Goal: Task Accomplishment & Management: Use online tool/utility

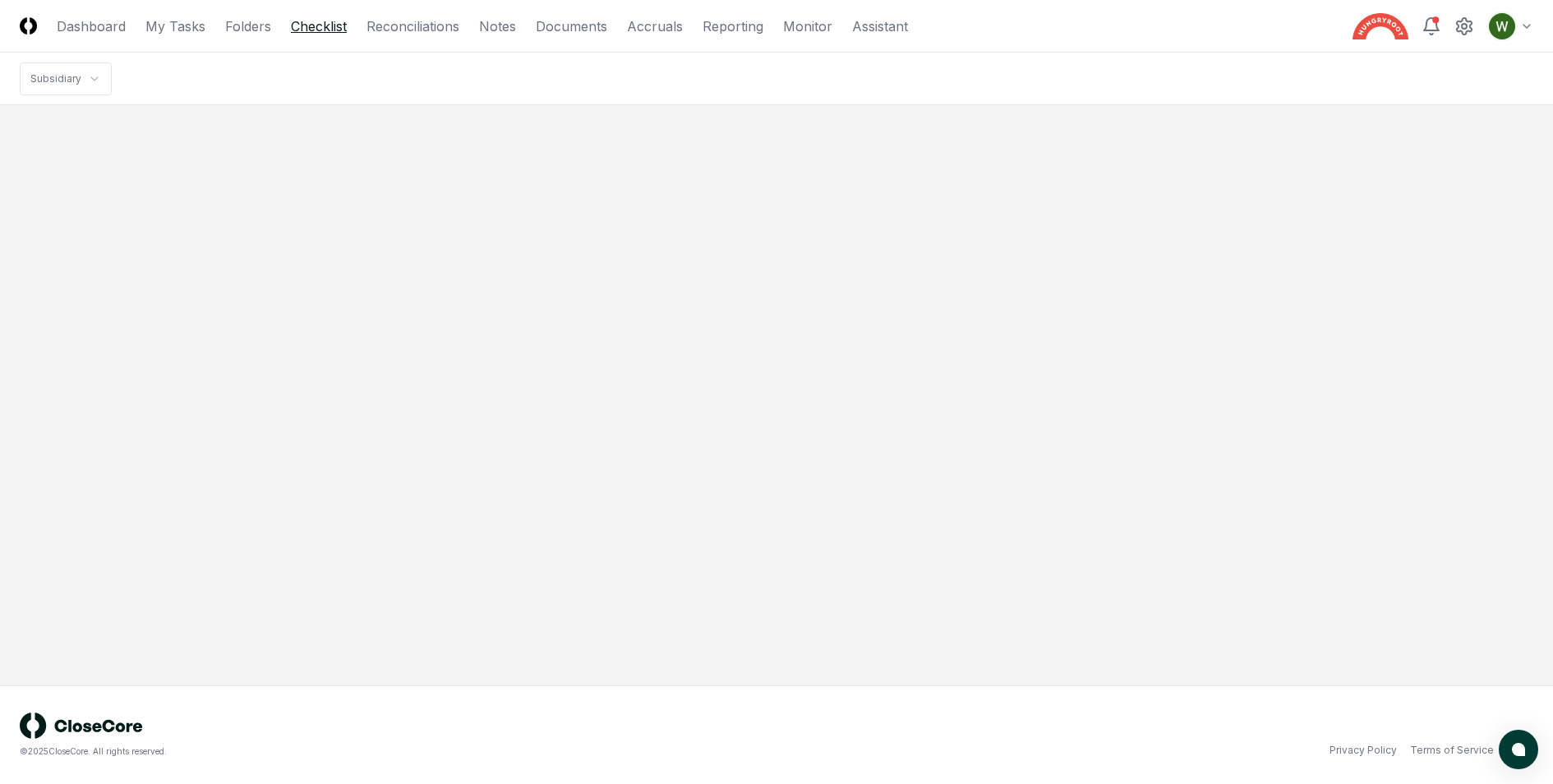
click at [302, 27] on link "Checklist" at bounding box center [319, 26] width 56 height 19
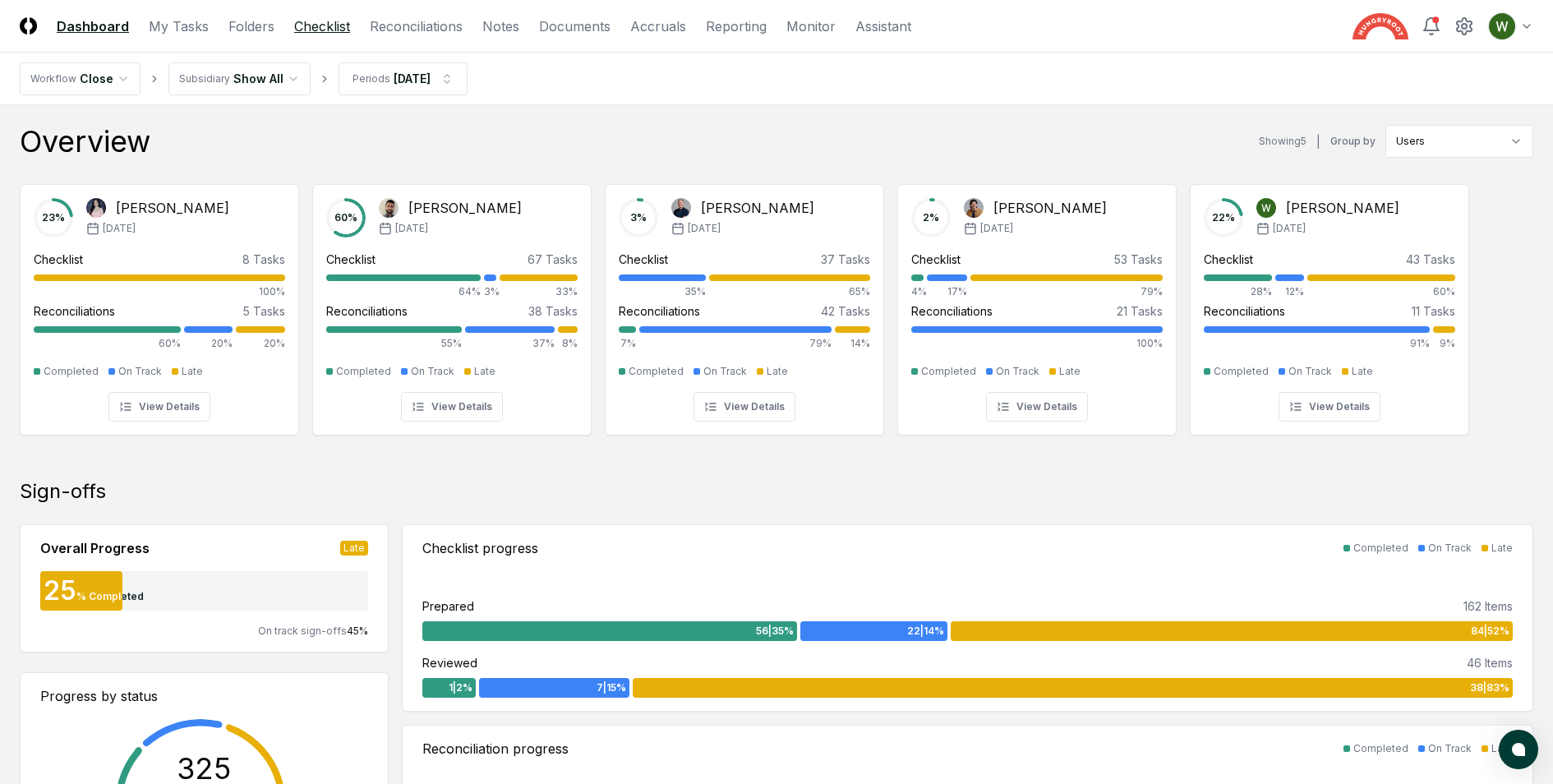
click at [302, 27] on link "Checklist" at bounding box center [322, 26] width 56 height 19
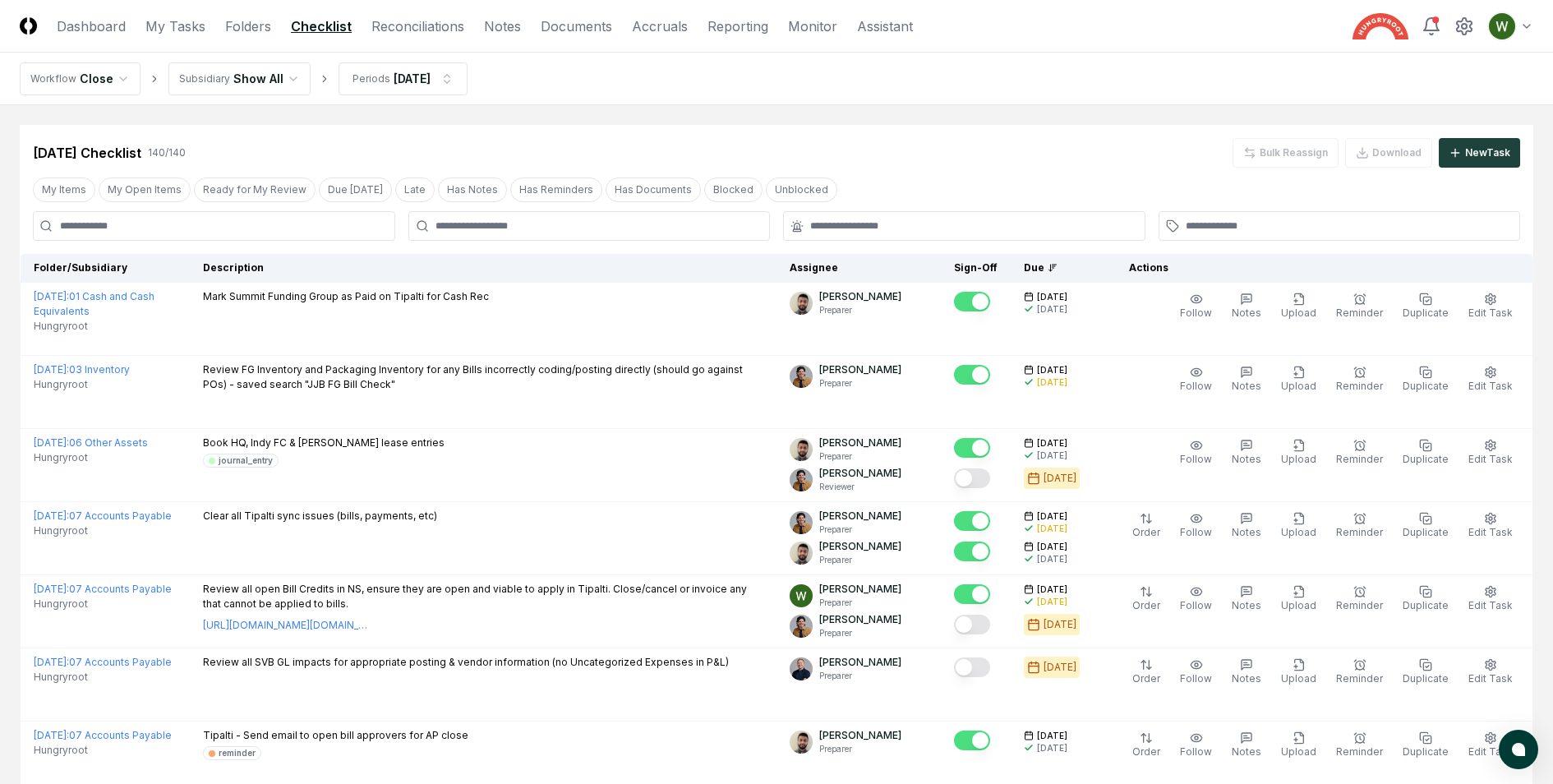
click at [209, 228] on input at bounding box center [214, 225] width 363 height 29
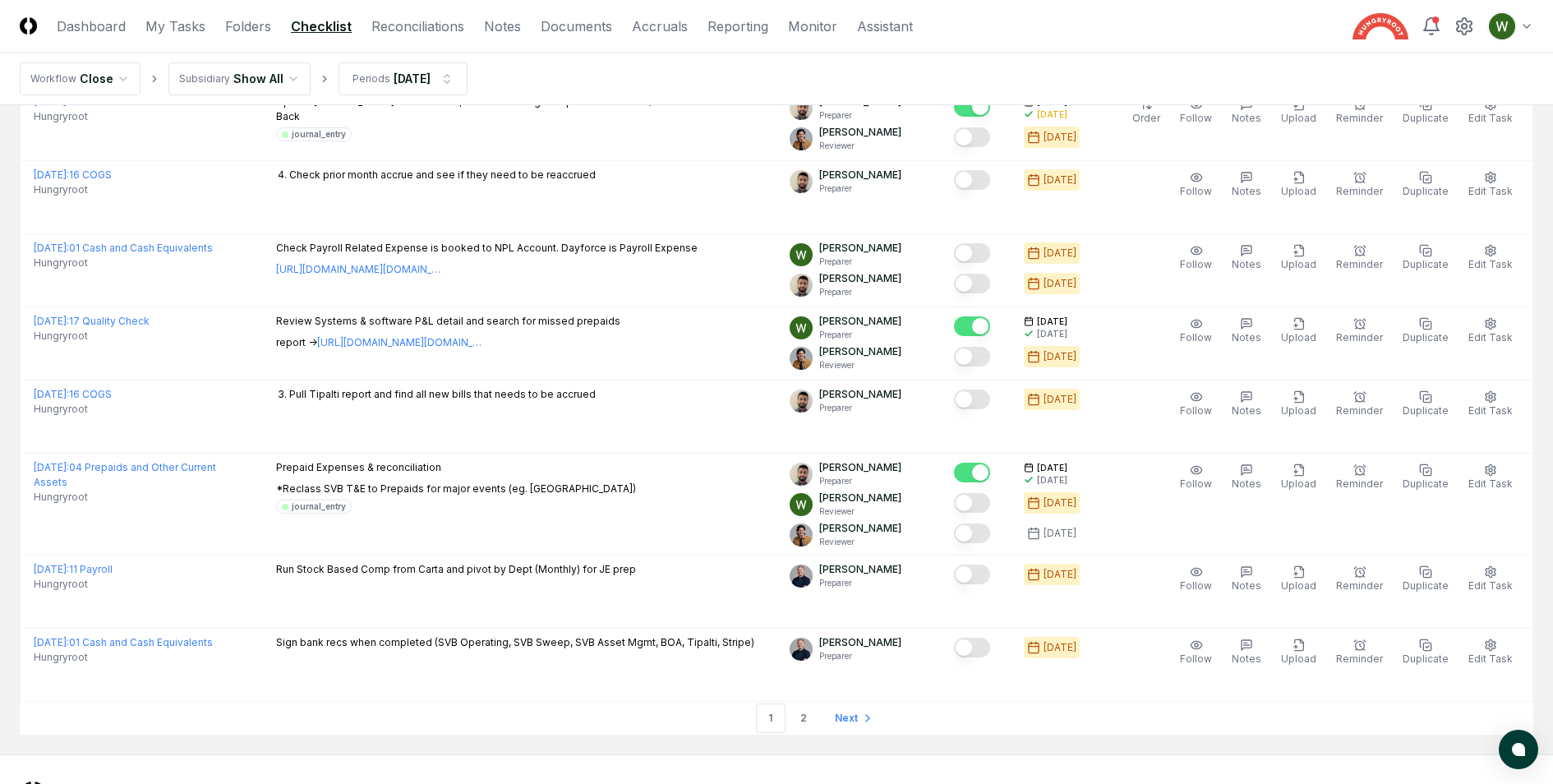
scroll to position [3404, 0]
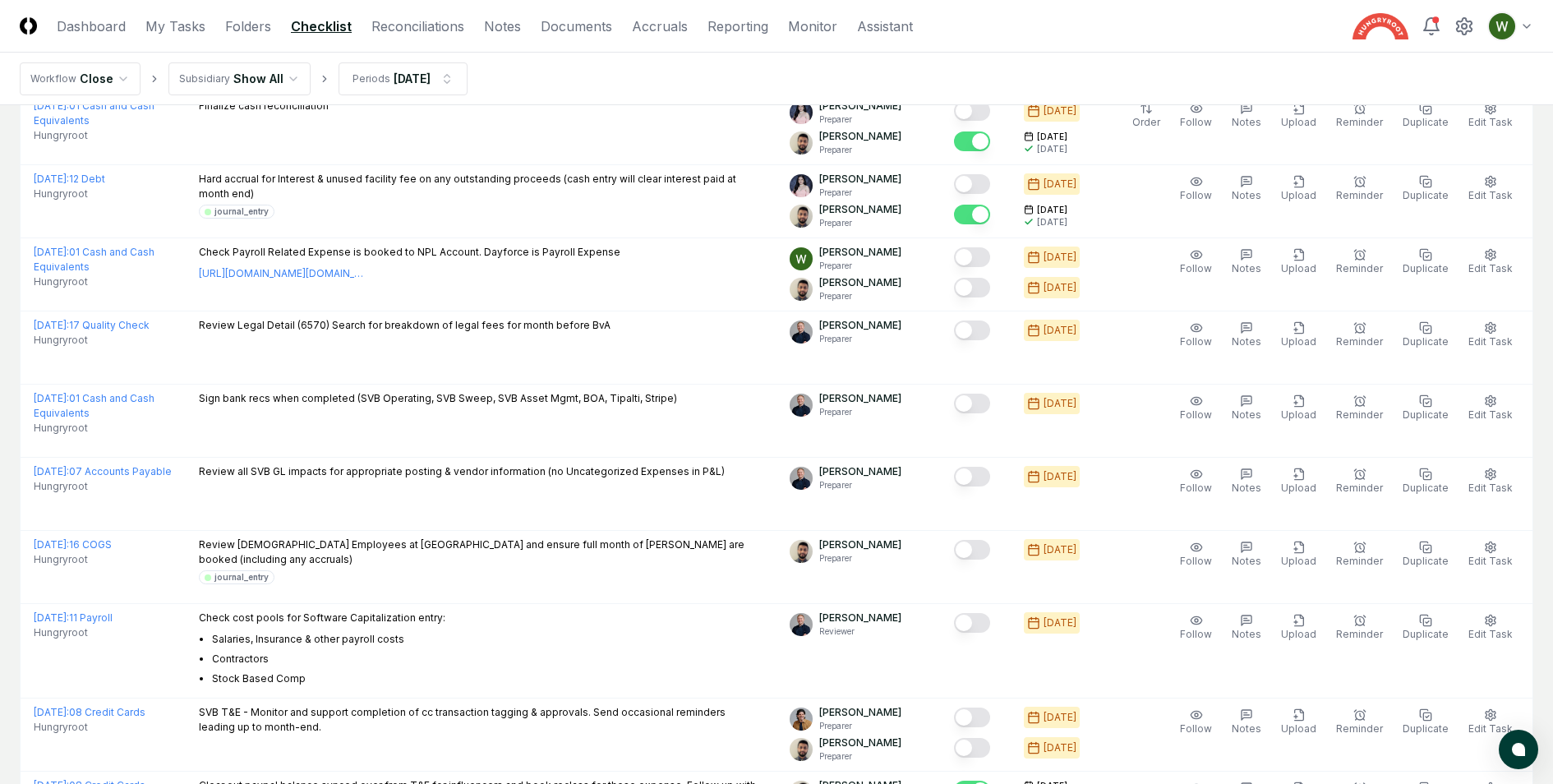
scroll to position [2222, 0]
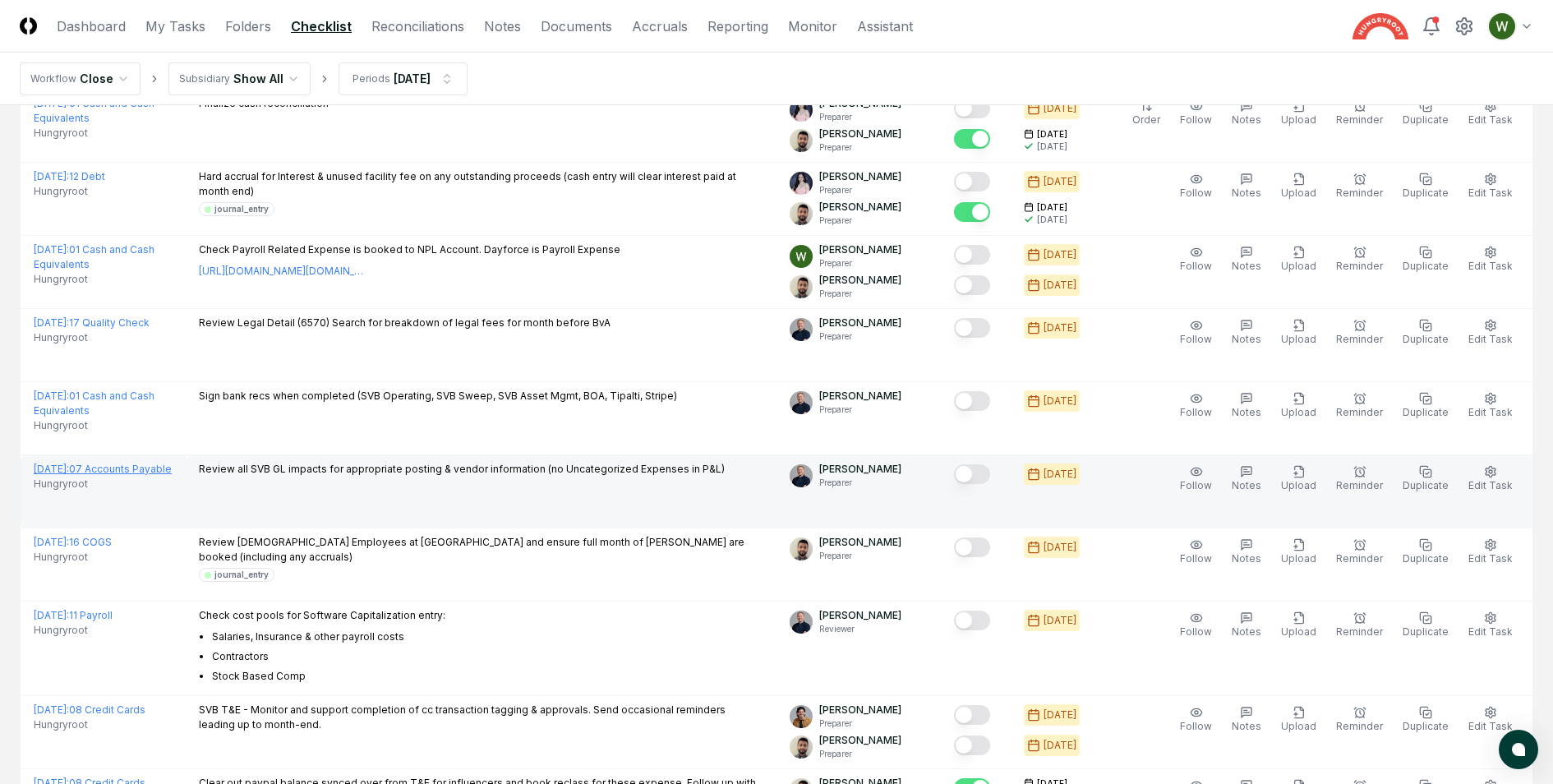
type input "******"
click at [129, 463] on link "[DATE] : 07 Accounts Payable" at bounding box center [103, 469] width 138 height 13
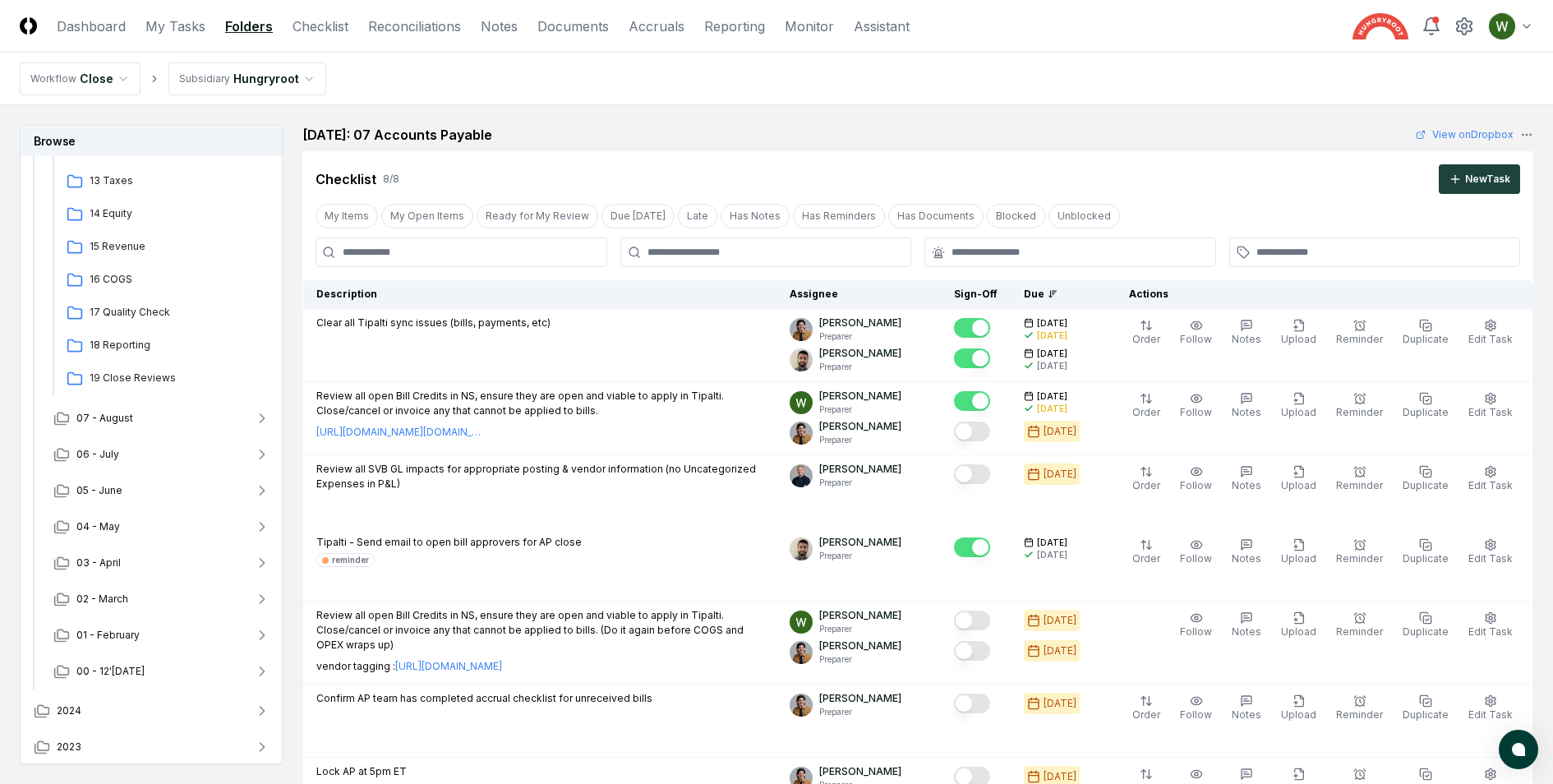
scroll to position [54, 0]
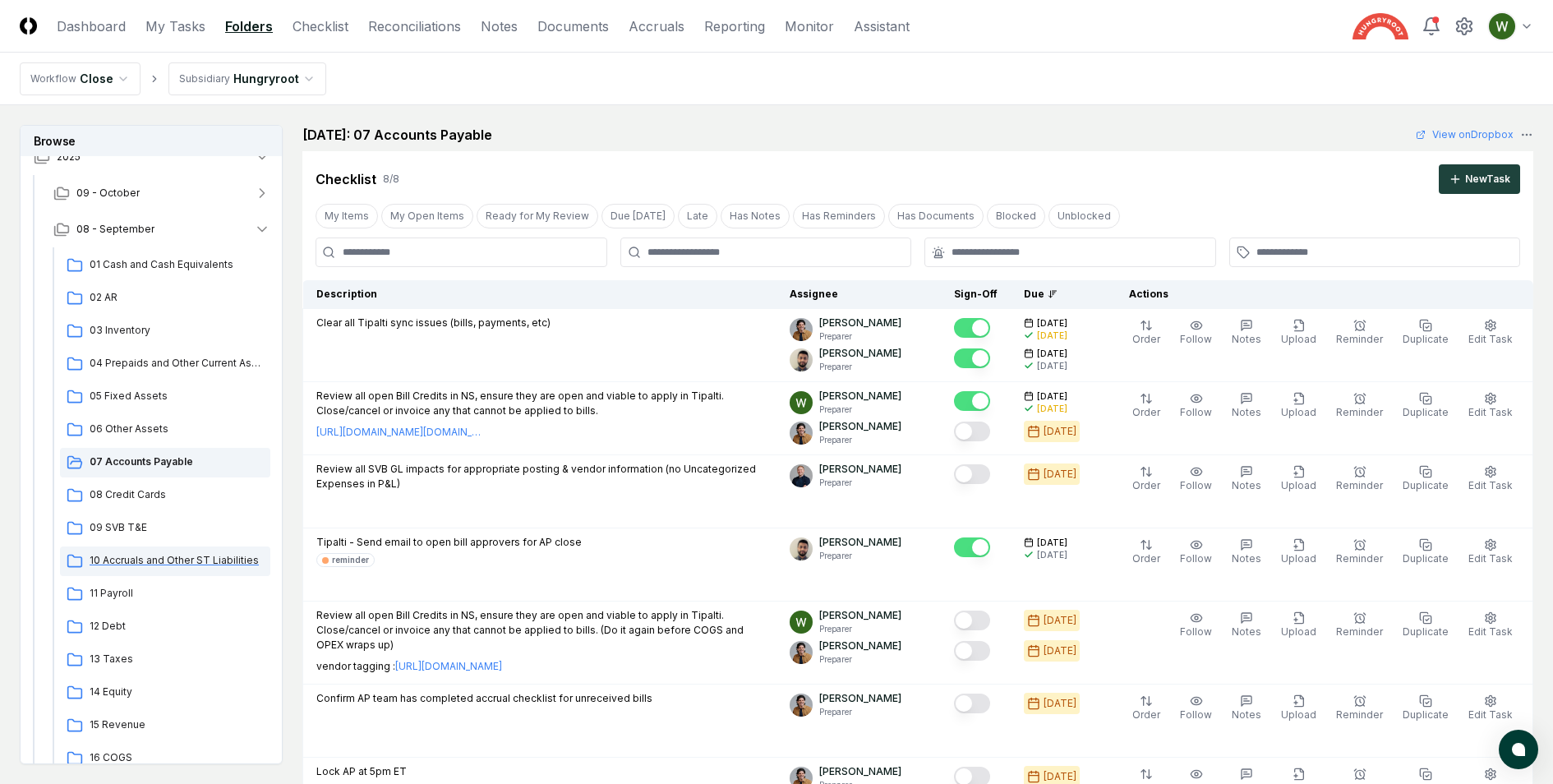
click at [163, 562] on span "10 Accruals and Other ST Liabilities" at bounding box center [176, 560] width 174 height 15
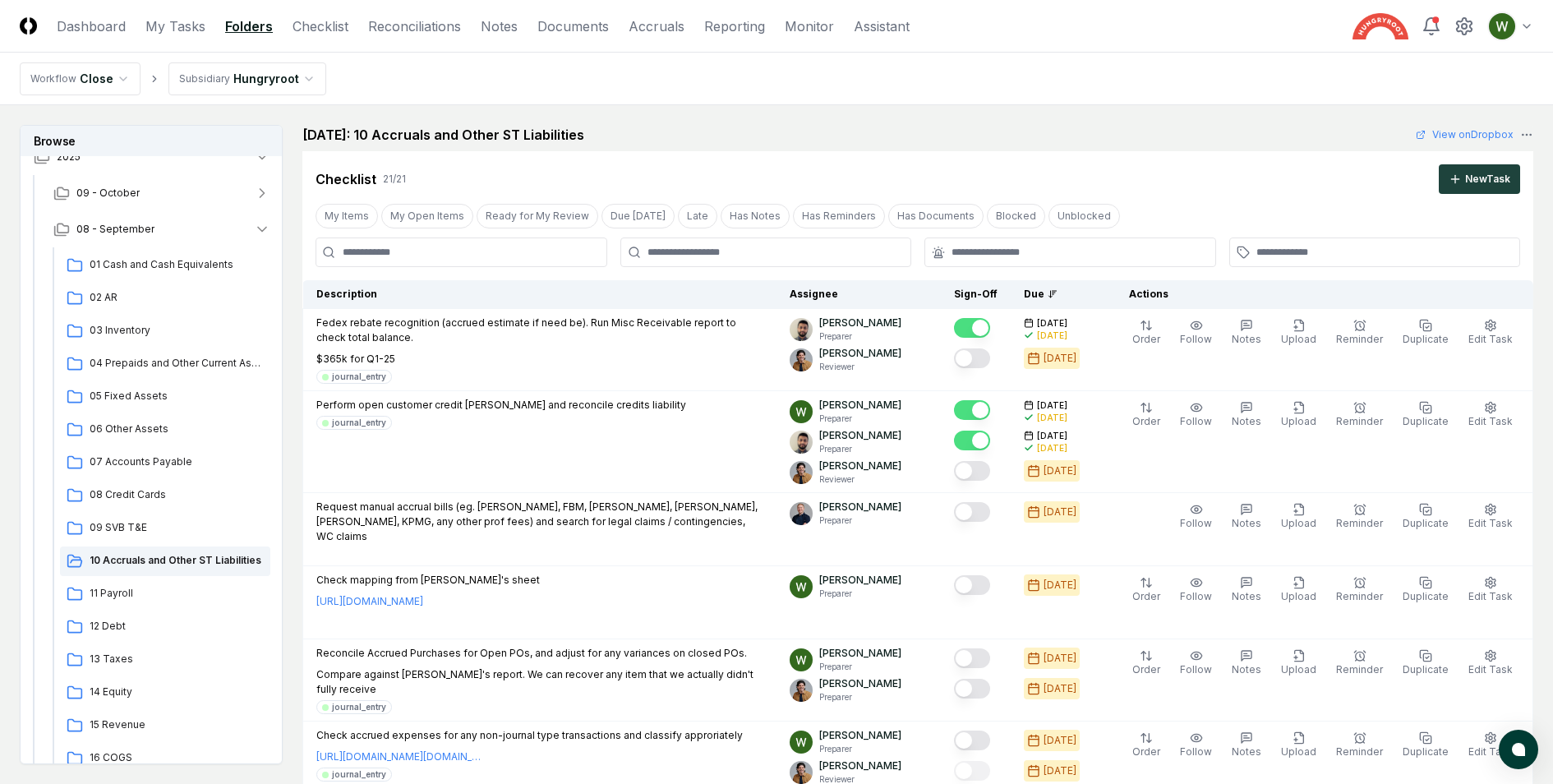
click at [552, 445] on td "Perform open customer credit [PERSON_NAME] and reconcile credits liability jour…" at bounding box center [539, 442] width 474 height 102
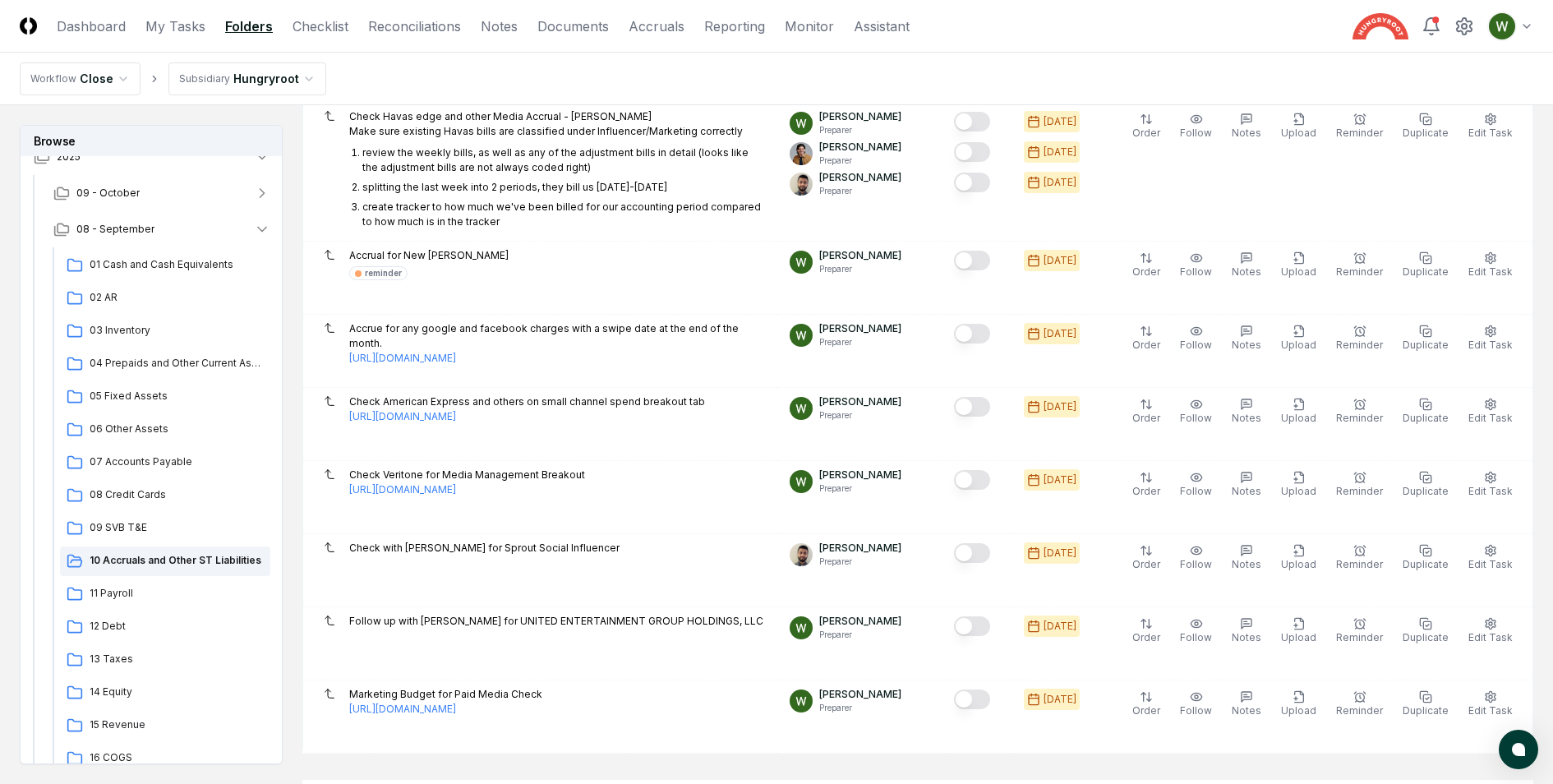
scroll to position [930, 0]
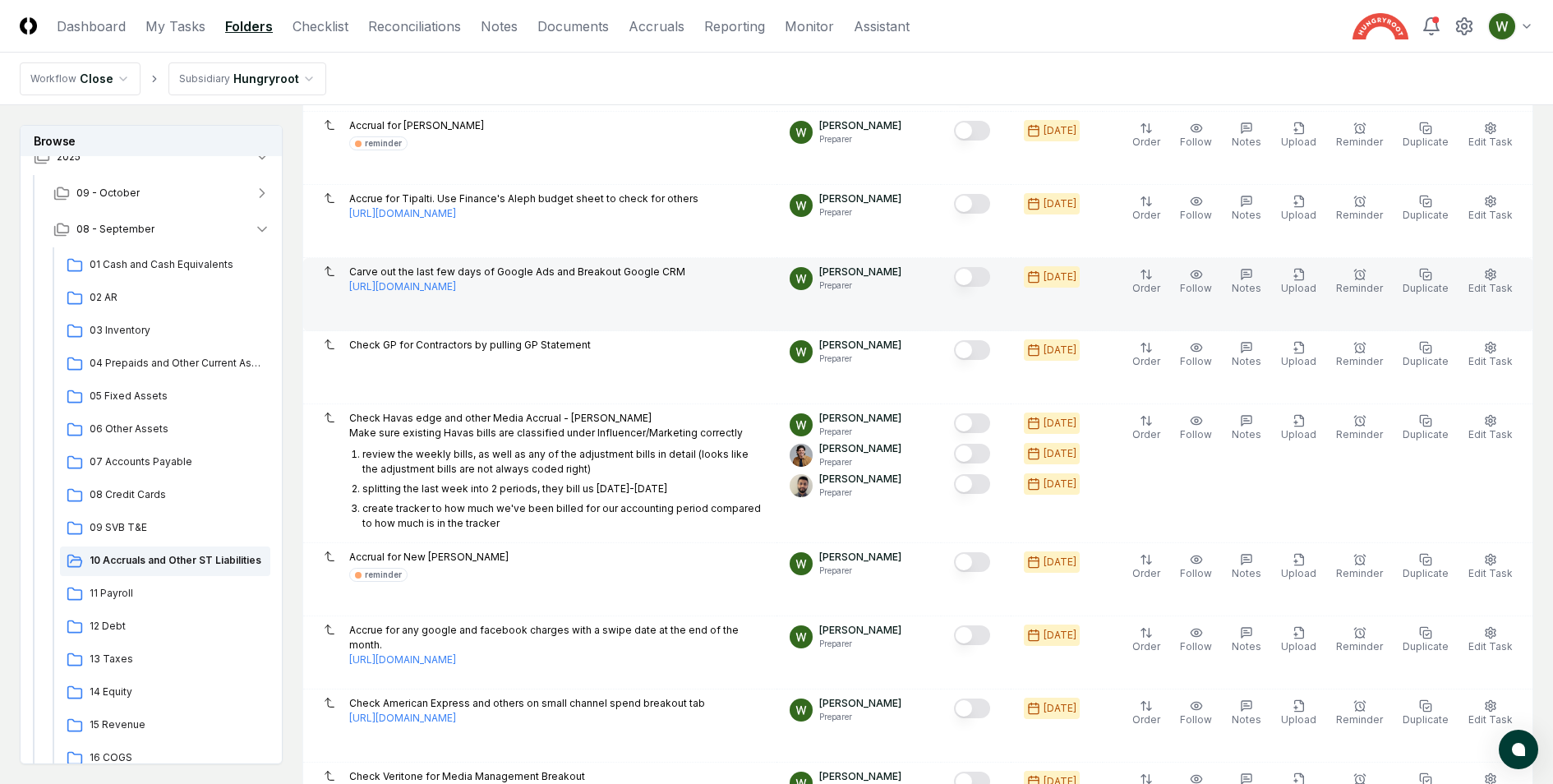
click at [557, 264] on p "Carve out the last few days of Google Ads and Breakout Google CRM [URL][DOMAIN_…" at bounding box center [556, 278] width 414 height 29
click at [574, 264] on p "Carve out the last few days of Google Ads and Breakout Google CRM [URL][DOMAIN_…" at bounding box center [556, 278] width 414 height 29
click at [456, 279] on link "[URL][DOMAIN_NAME]" at bounding box center [402, 287] width 107 height 15
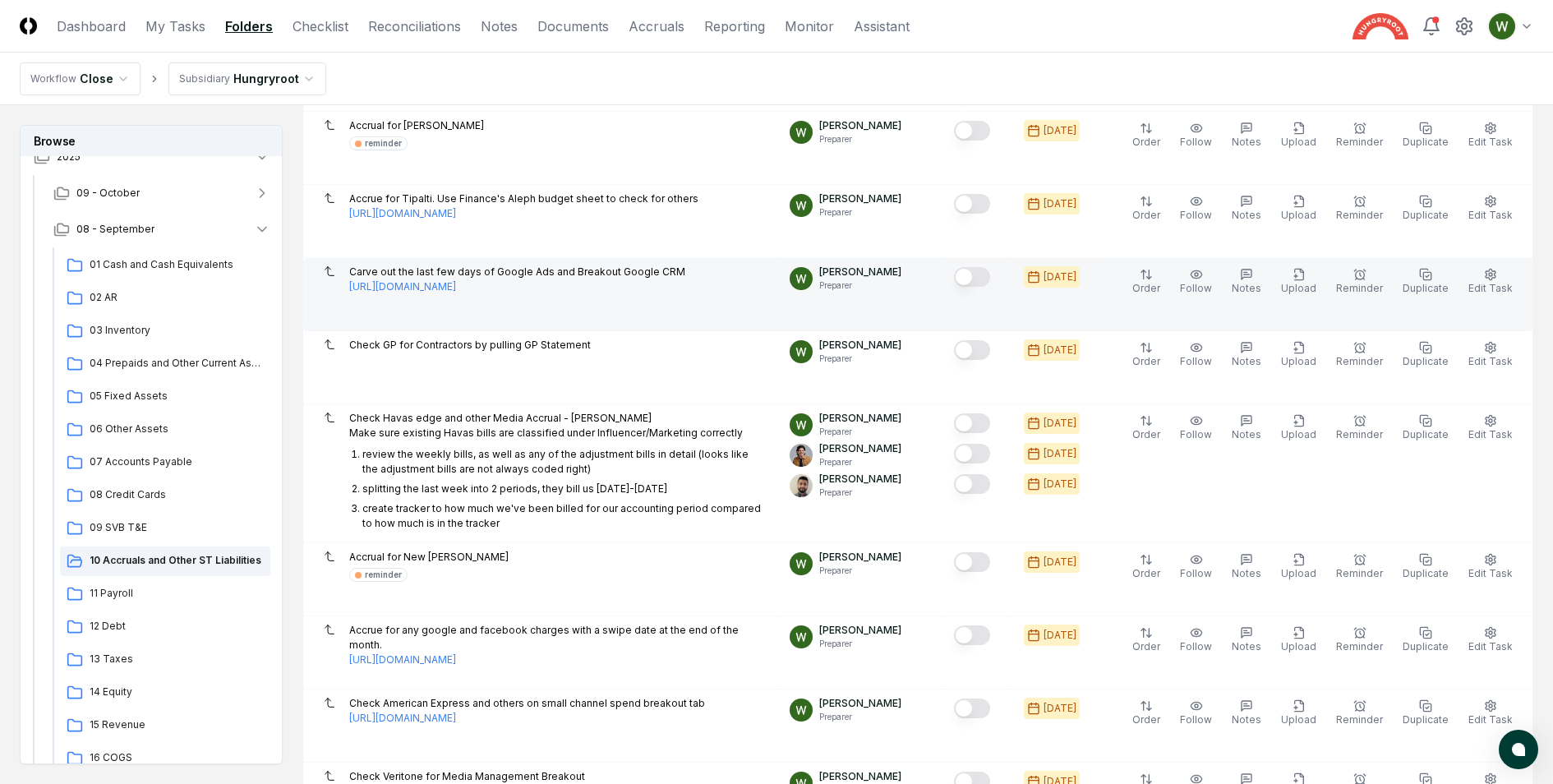
click at [988, 267] on button "Mark complete" at bounding box center [972, 276] width 36 height 19
